Goal: Connect with others: Connect with others

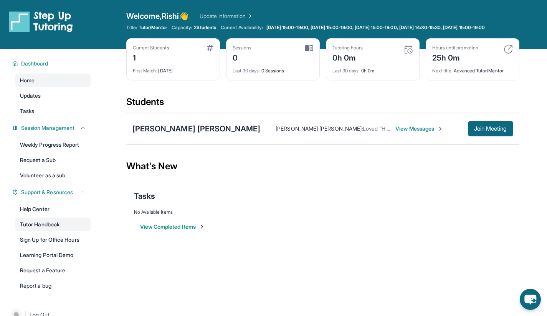
click at [66, 227] on link "Tutor Handbook" at bounding box center [52, 225] width 75 height 14
click at [199, 133] on div "[PERSON_NAME] [PERSON_NAME]" at bounding box center [196, 128] width 128 height 11
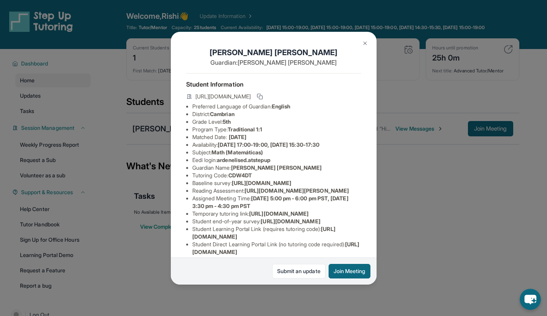
click at [364, 42] on img at bounding box center [365, 43] width 6 height 6
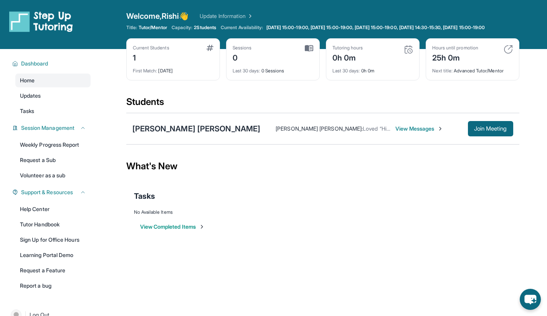
click at [395, 133] on span "View Messages" at bounding box center [419, 129] width 48 height 8
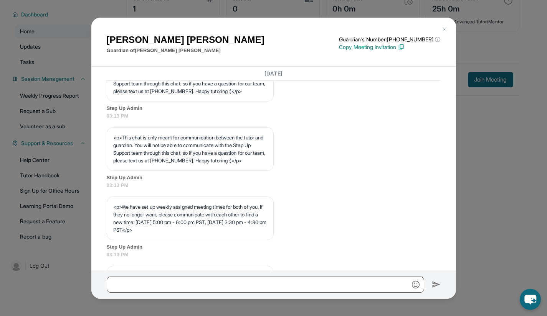
scroll to position [248, 0]
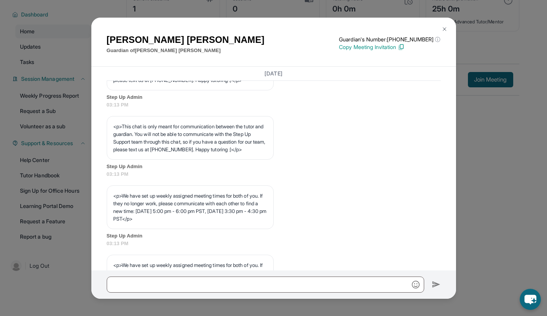
click at [443, 27] on img at bounding box center [444, 29] width 6 height 6
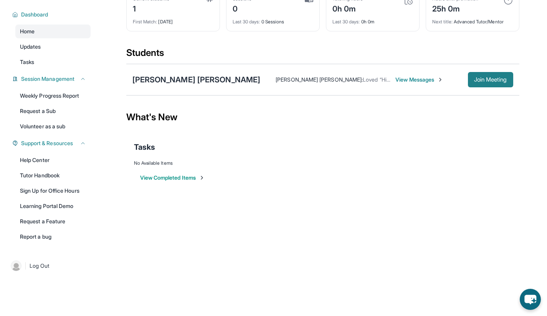
click at [484, 81] on span "Join Meeting" at bounding box center [490, 79] width 33 height 5
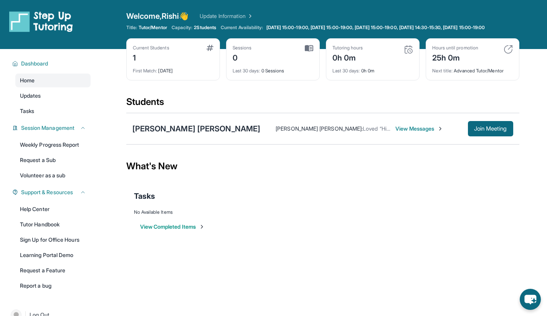
click at [395, 133] on span "View Messages" at bounding box center [419, 129] width 48 height 8
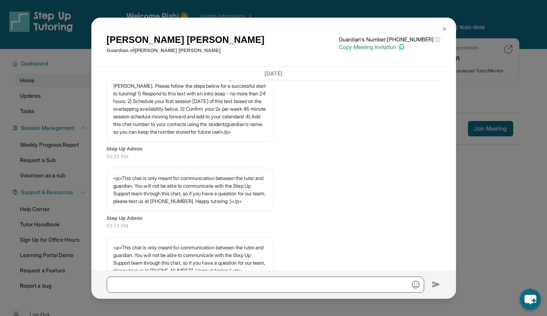
scroll to position [127, 0]
click at [442, 30] on img at bounding box center [444, 29] width 6 height 6
